Goal: Information Seeking & Learning: Learn about a topic

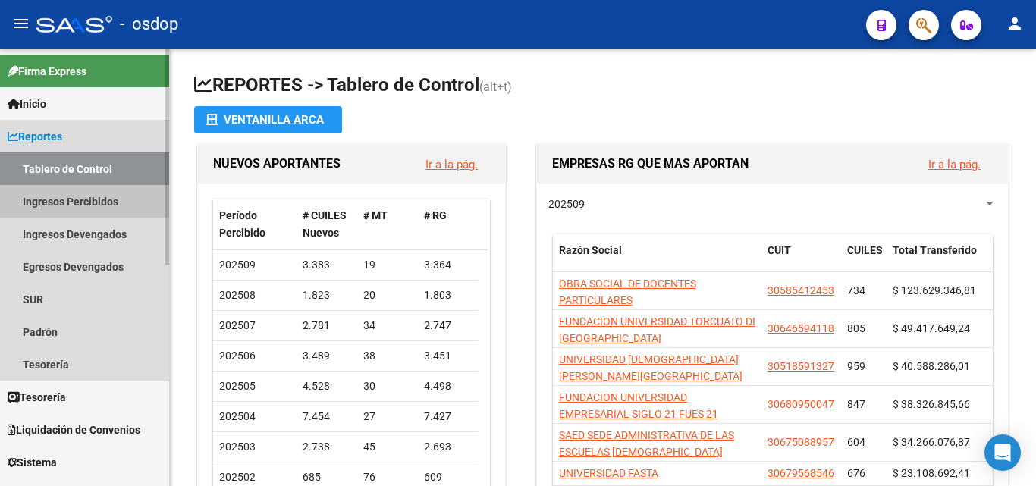
click at [96, 190] on link "Ingresos Percibidos" at bounding box center [84, 201] width 169 height 33
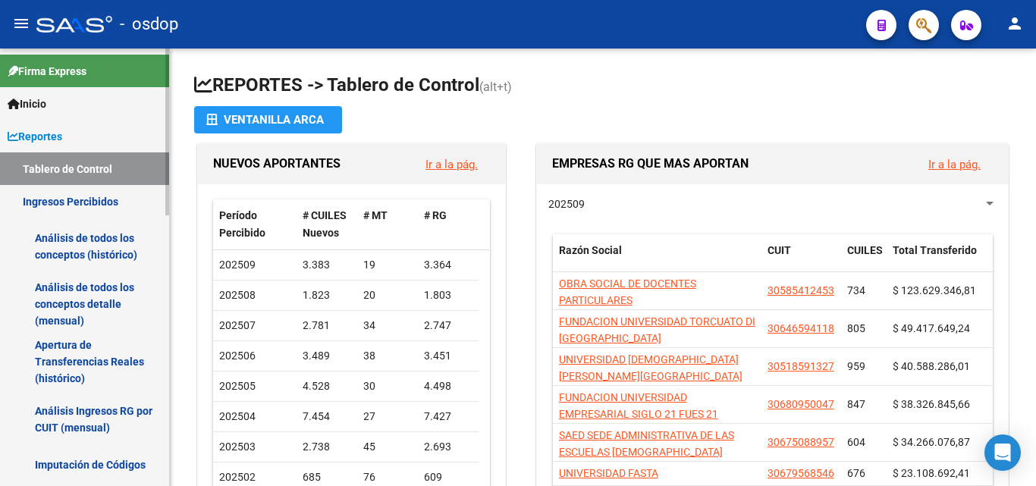
click at [99, 233] on link "Análisis de todos los conceptos (histórico)" at bounding box center [84, 247] width 169 height 58
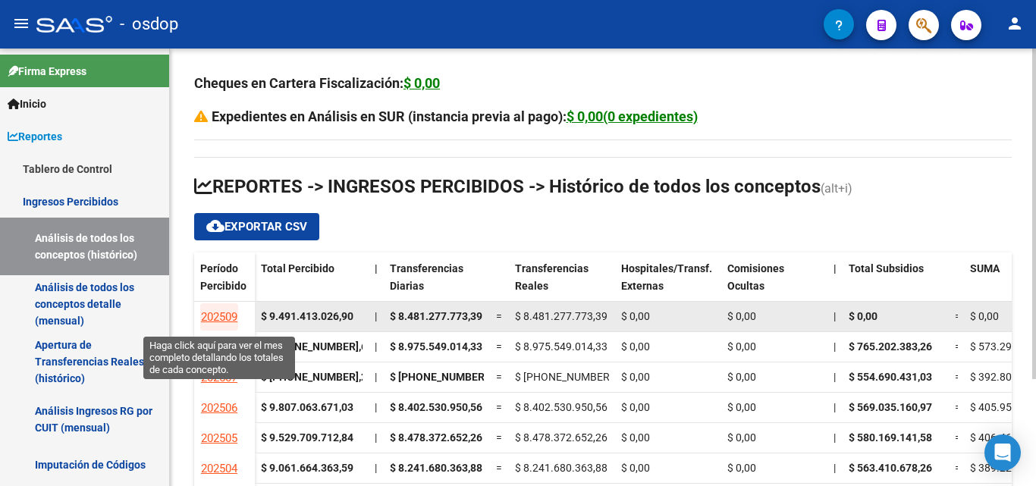
click at [218, 313] on span "202509" at bounding box center [219, 317] width 36 height 14
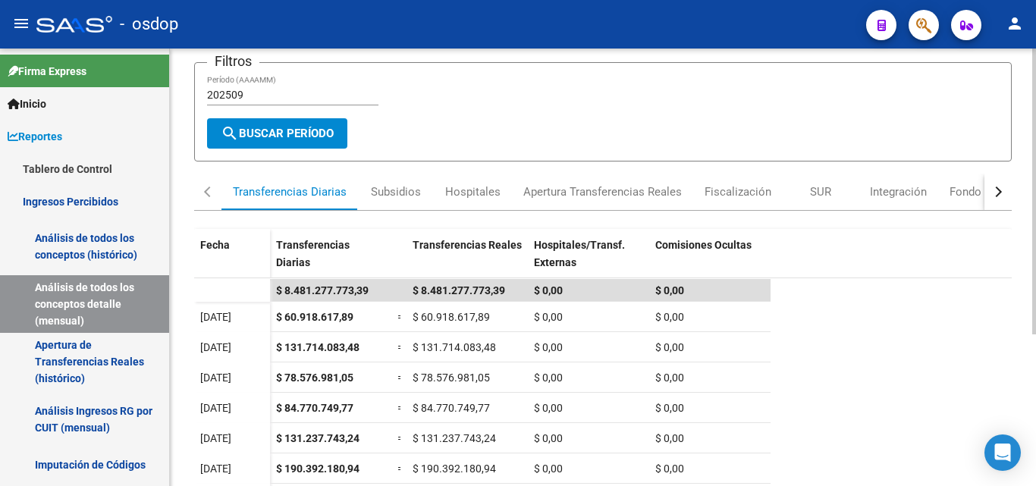
scroll to position [233, 0]
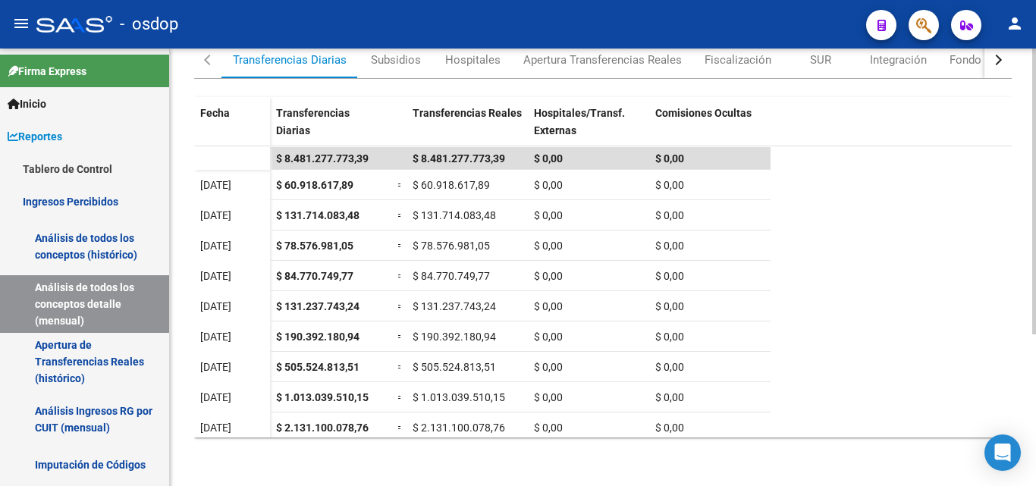
click at [1036, 269] on div at bounding box center [1035, 343] width 4 height 286
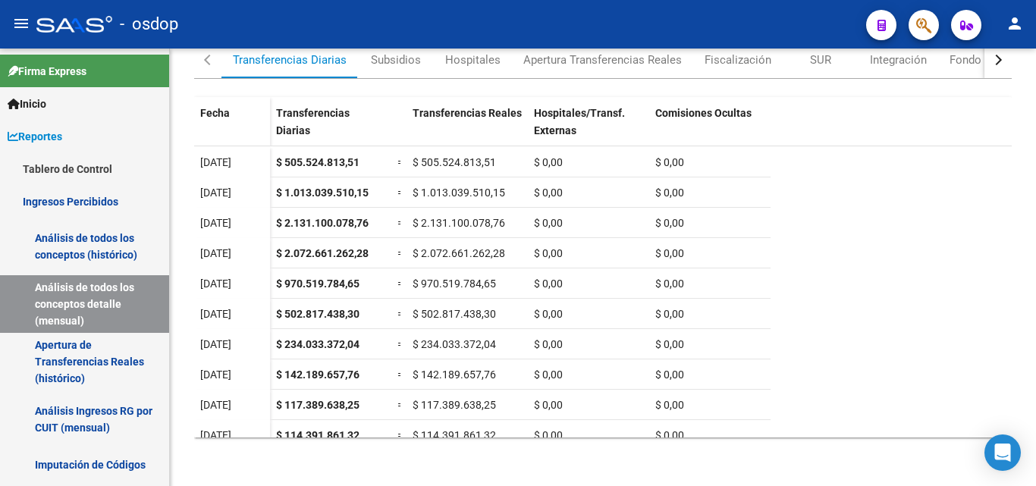
scroll to position [215, 0]
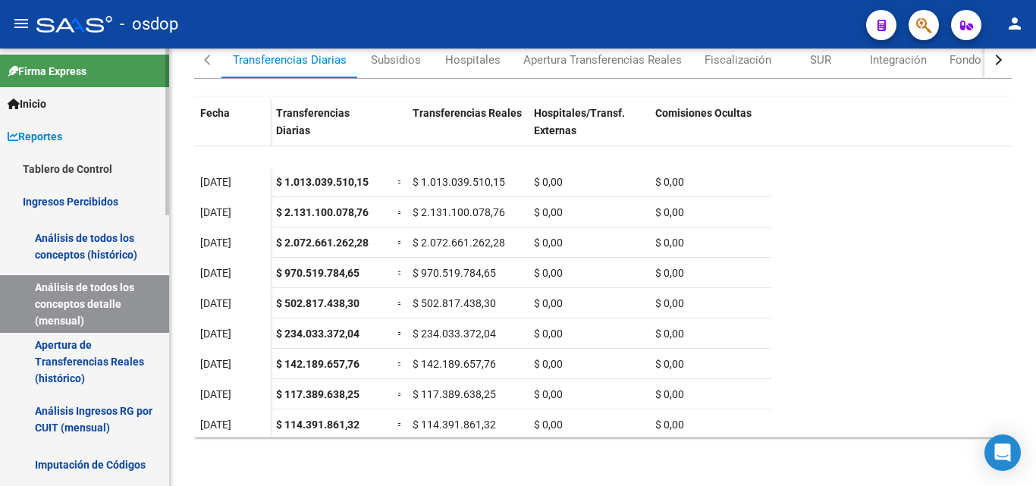
click at [111, 242] on link "Análisis de todos los conceptos (histórico)" at bounding box center [84, 247] width 169 height 58
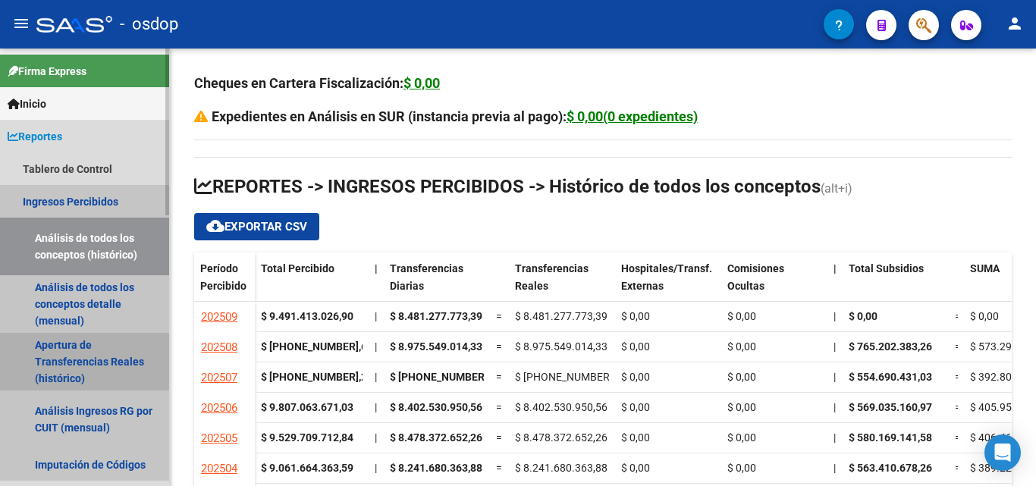
click at [65, 357] on link "Apertura de Transferencias Reales (histórico)" at bounding box center [84, 362] width 169 height 58
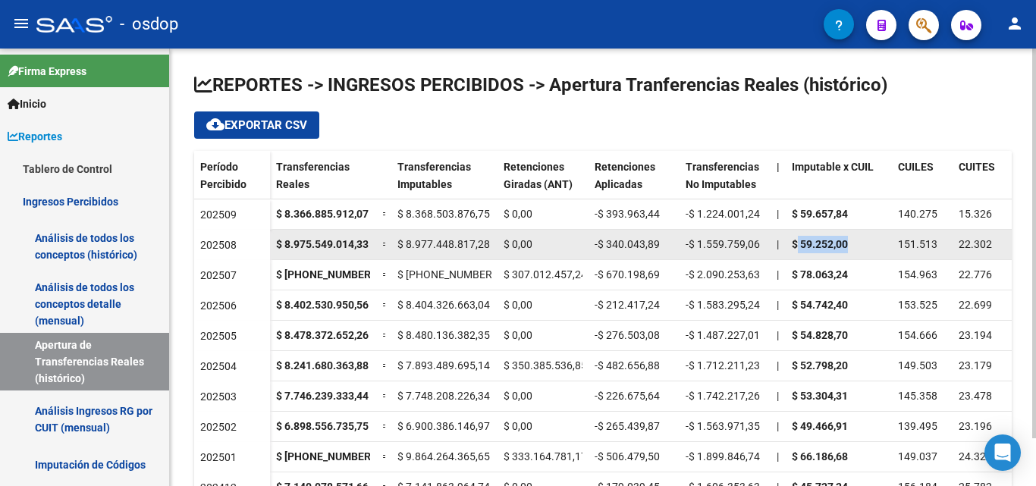
drag, startPoint x: 799, startPoint y: 241, endPoint x: 855, endPoint y: 240, distance: 56.2
click at [855, 240] on div "$ 59.252,00" at bounding box center [839, 244] width 94 height 17
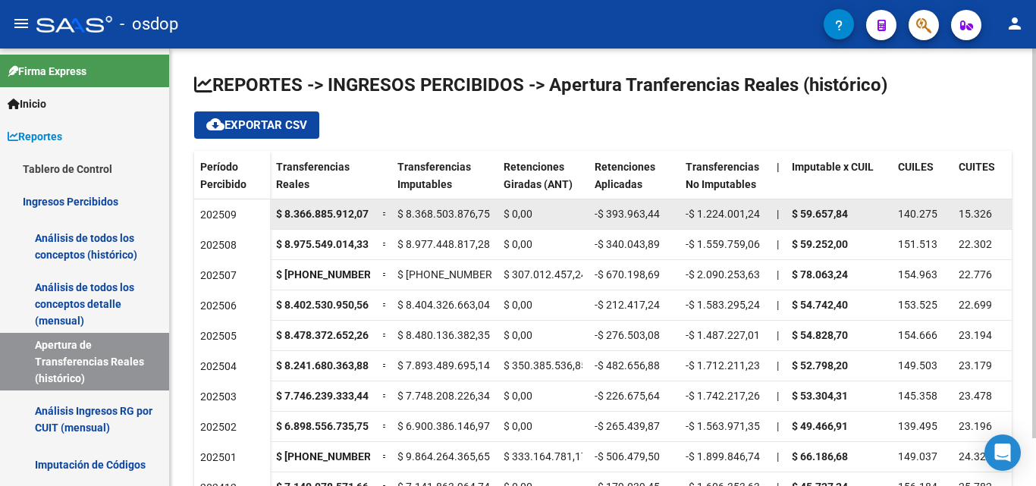
click at [901, 215] on span "140.275" at bounding box center [917, 214] width 39 height 12
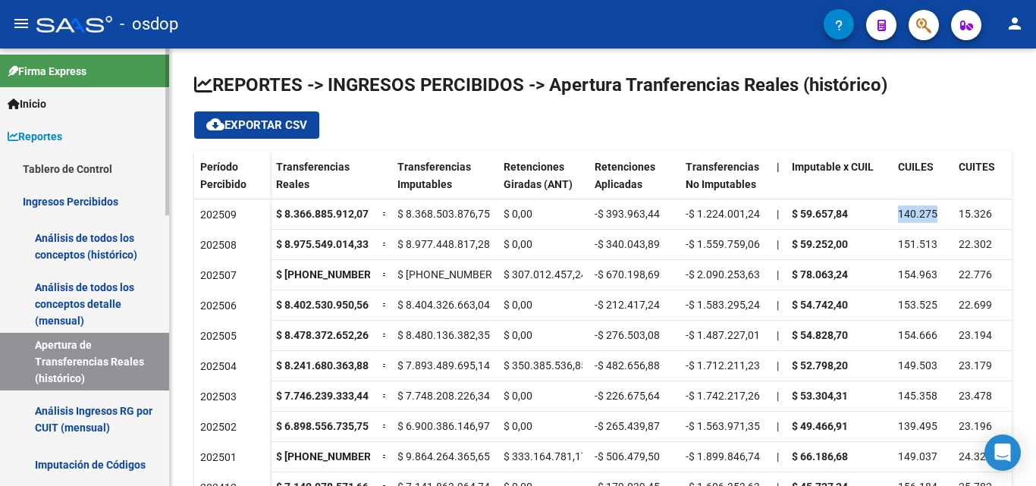
click at [67, 197] on link "Ingresos Percibidos" at bounding box center [84, 201] width 169 height 33
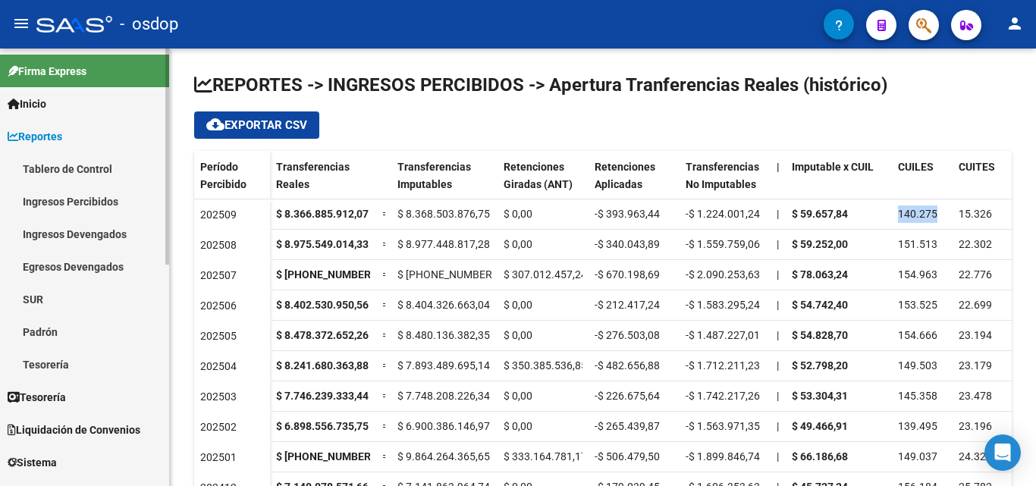
click at [69, 208] on link "Ingresos Percibidos" at bounding box center [84, 201] width 169 height 33
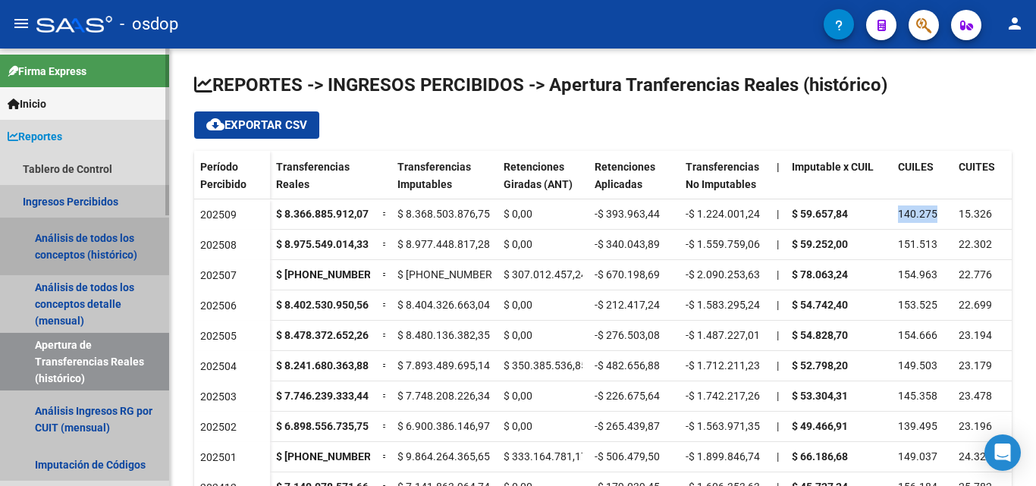
click at [68, 233] on link "Análisis de todos los conceptos (histórico)" at bounding box center [84, 247] width 169 height 58
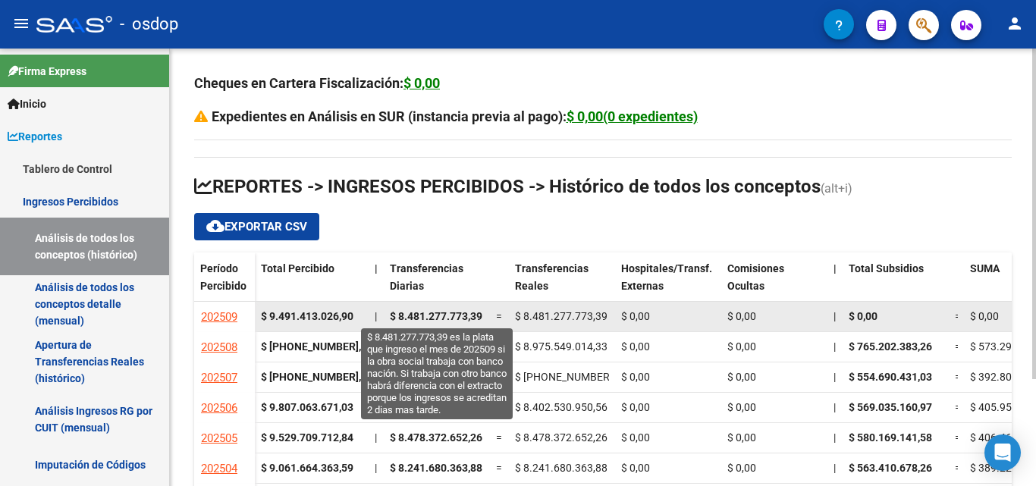
click at [433, 315] on span "$ 8.481.277.773,39" at bounding box center [436, 316] width 93 height 12
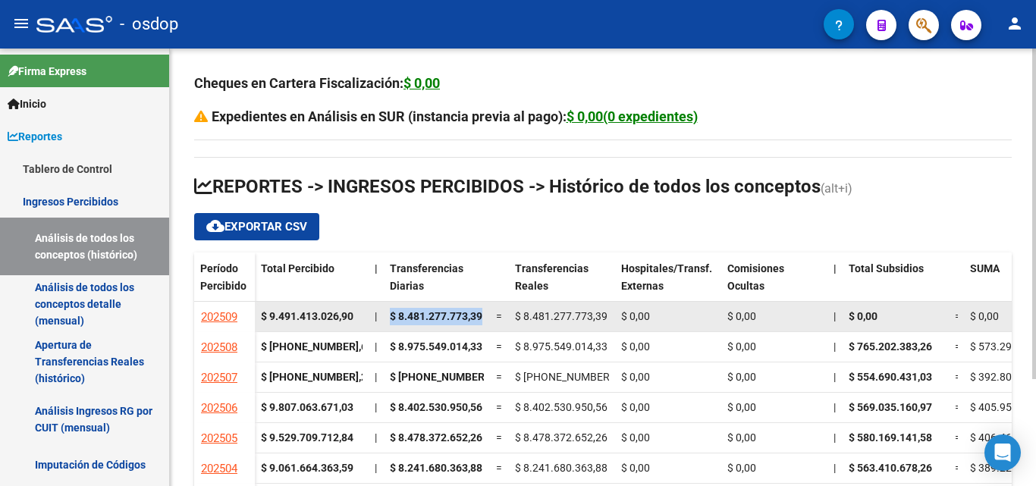
click at [433, 315] on span "$ 8.481.277.773,39" at bounding box center [436, 316] width 93 height 12
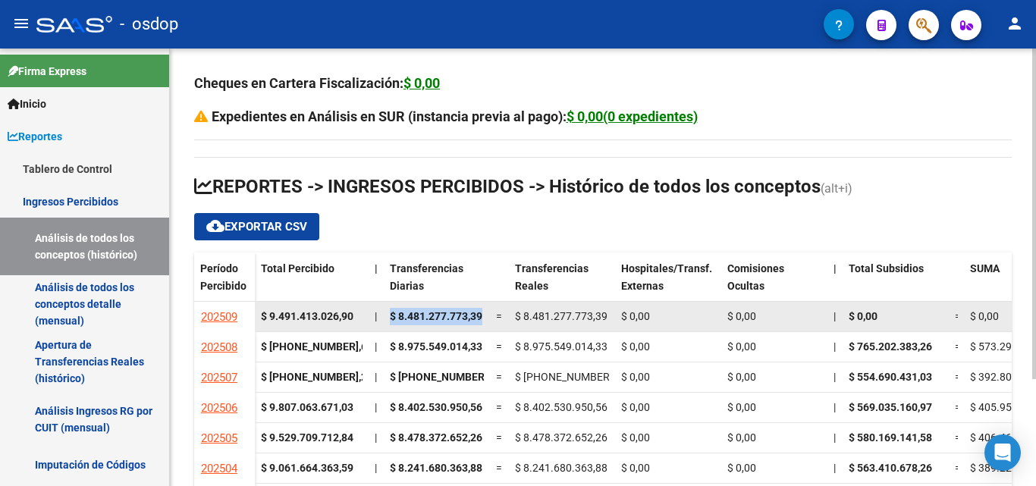
click at [433, 315] on span "$ 8.481.277.773,39" at bounding box center [436, 316] width 93 height 12
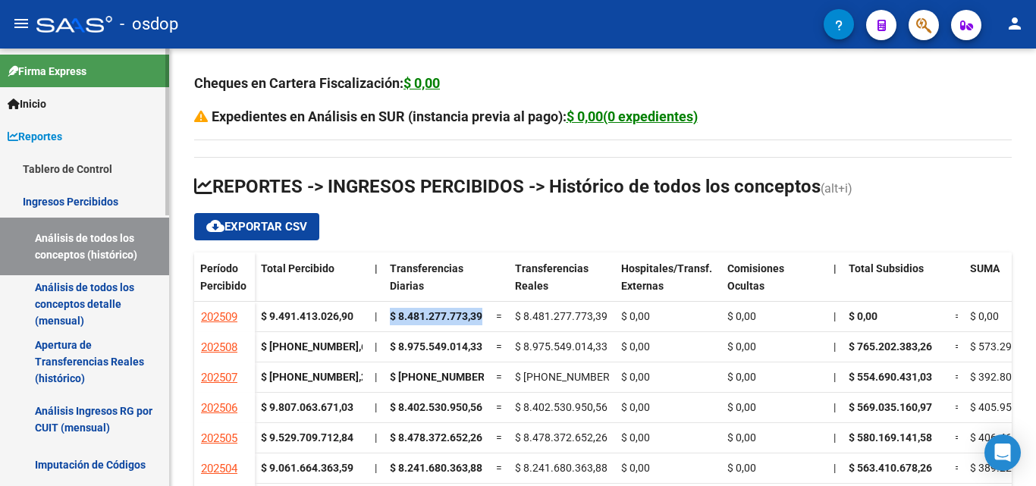
click at [76, 174] on link "Tablero de Control" at bounding box center [84, 169] width 169 height 33
